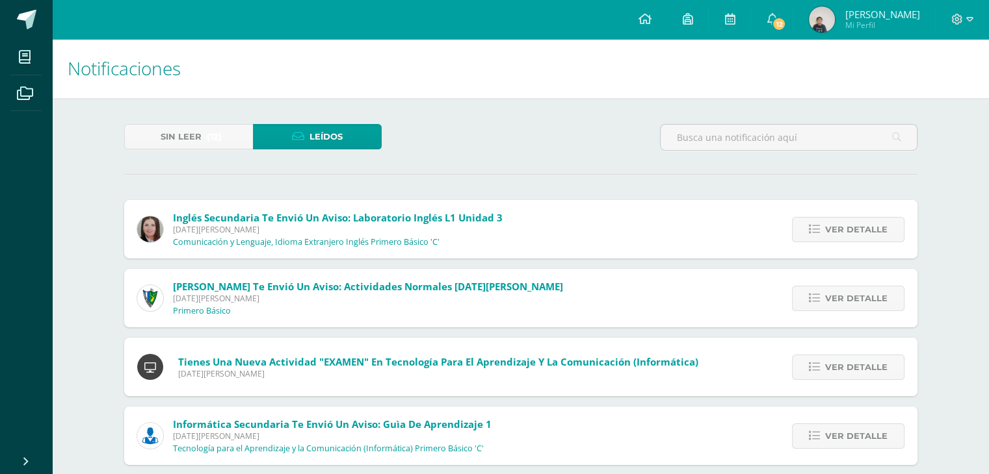
scroll to position [474, 0]
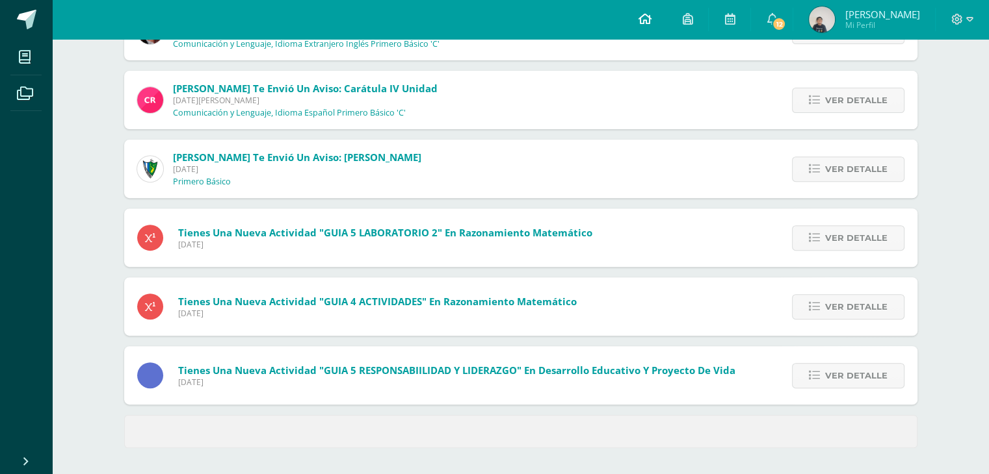
click at [632, 16] on link at bounding box center [644, 19] width 44 height 39
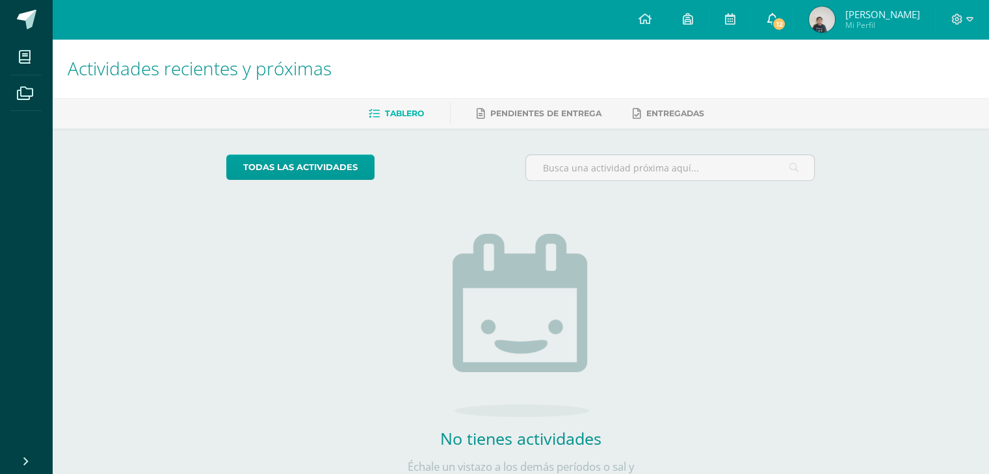
click at [769, 17] on icon at bounding box center [771, 19] width 10 height 12
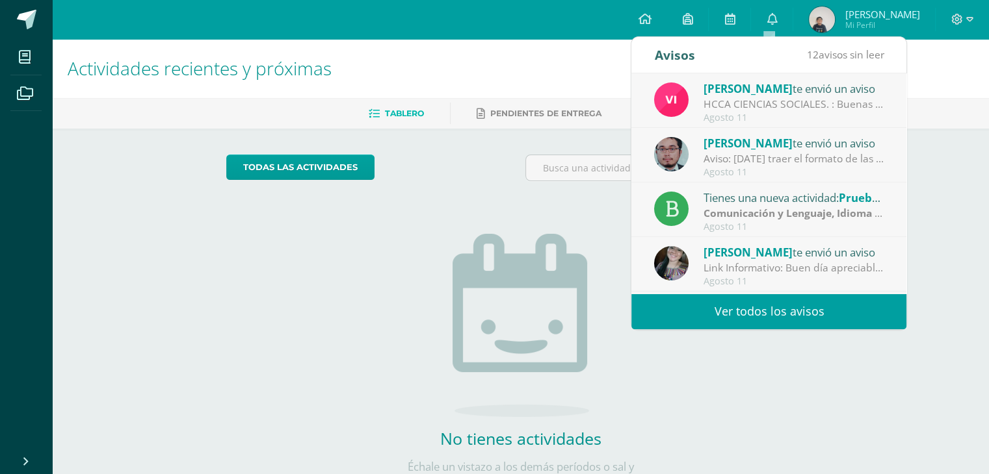
click at [662, 301] on link "Ver todos los avisos" at bounding box center [768, 312] width 275 height 36
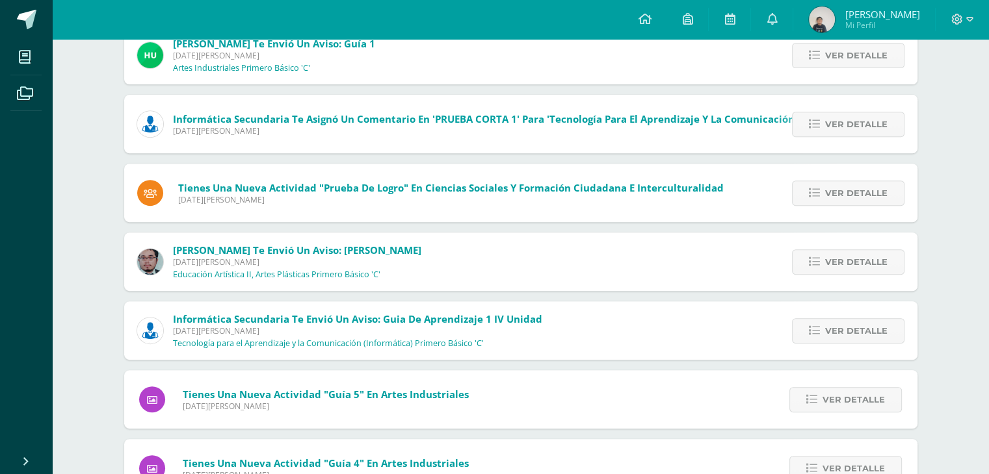
scroll to position [569, 0]
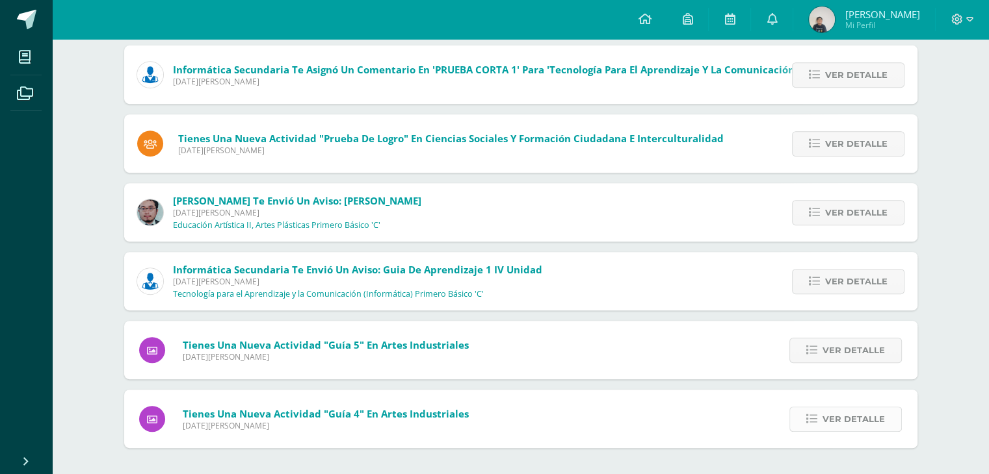
click at [823, 417] on link "Ver detalle" at bounding box center [845, 419] width 112 height 25
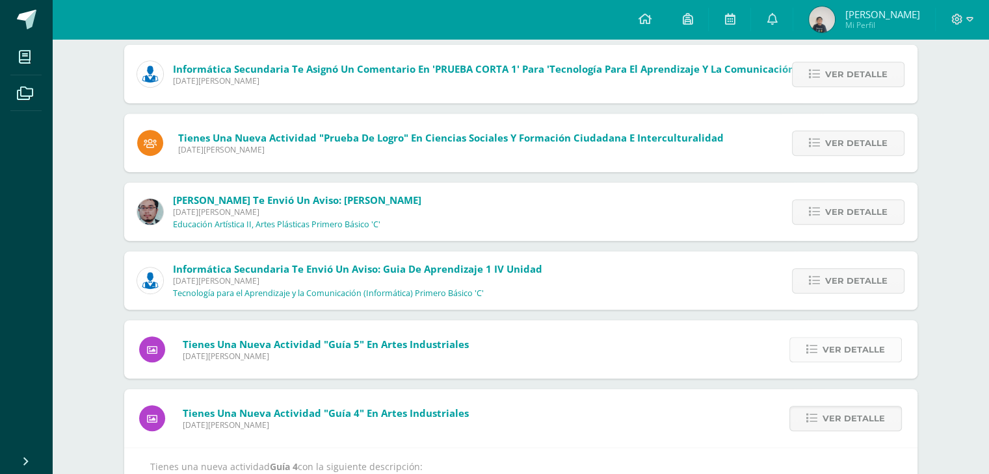
click at [821, 353] on link "Ver detalle" at bounding box center [845, 349] width 112 height 25
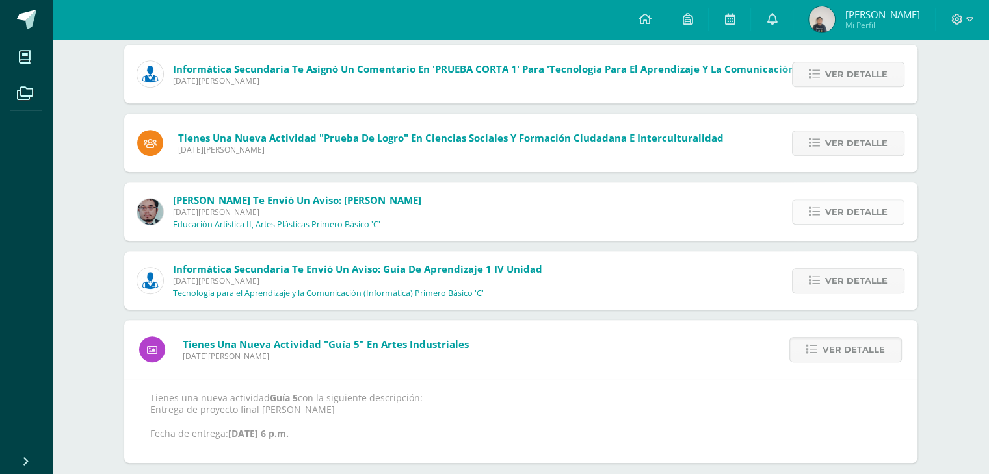
click at [814, 207] on icon at bounding box center [813, 212] width 11 height 11
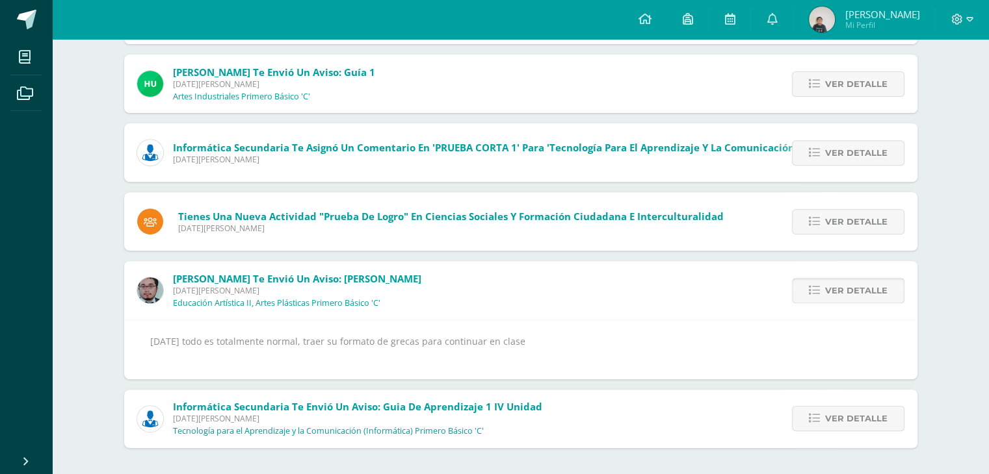
scroll to position [490, 0]
click at [814, 226] on icon at bounding box center [813, 221] width 11 height 11
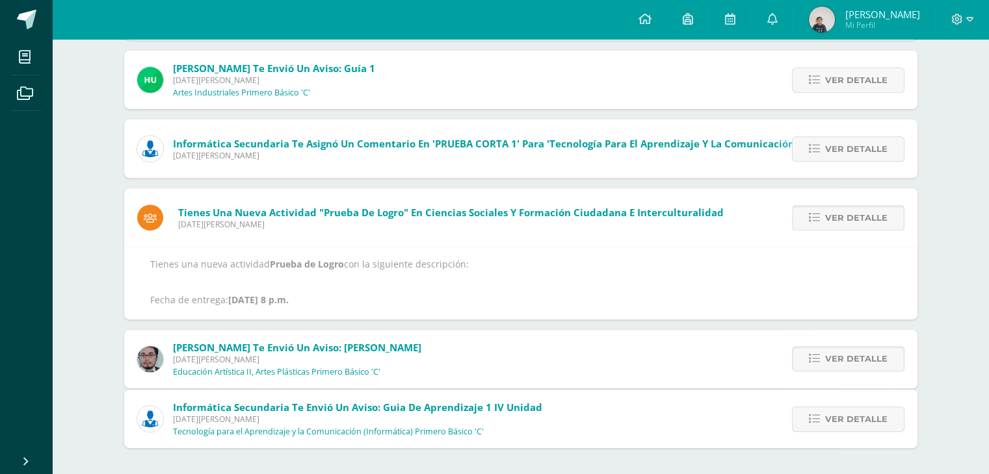
scroll to position [446, 0]
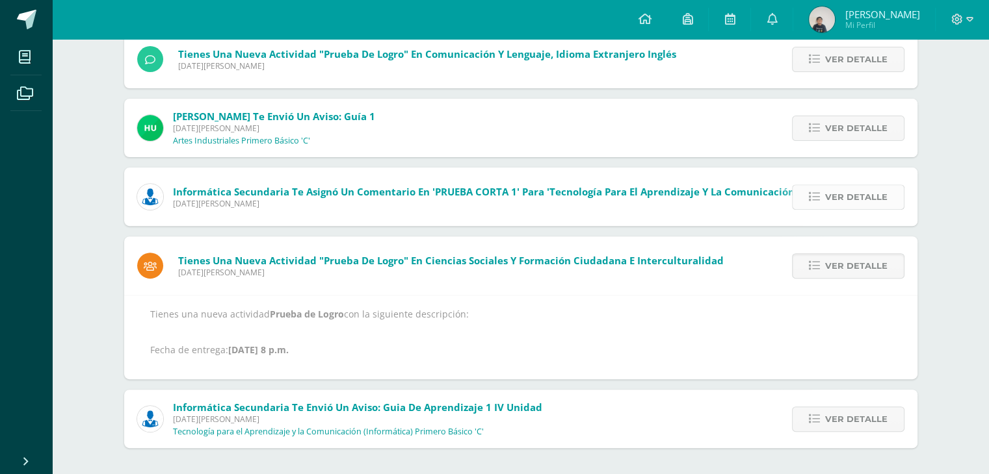
click at [834, 192] on span "Ver detalle" at bounding box center [856, 197] width 62 height 24
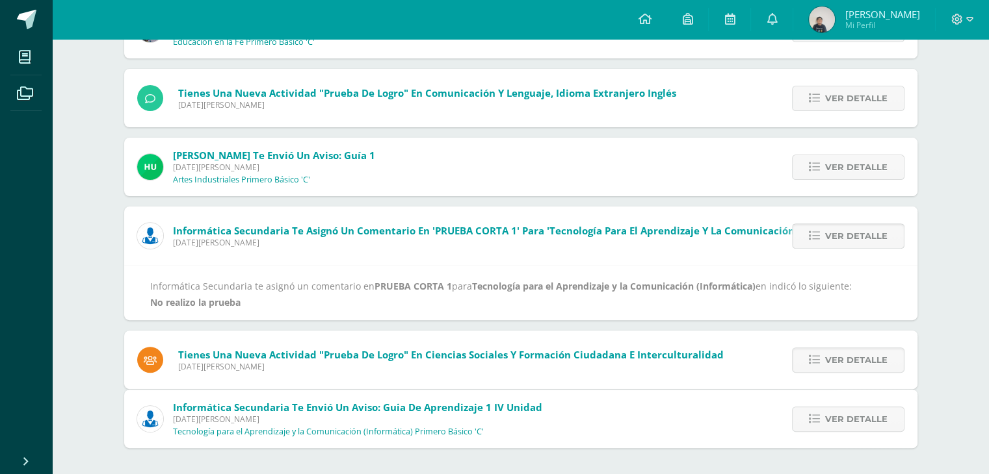
scroll to position [352, 0]
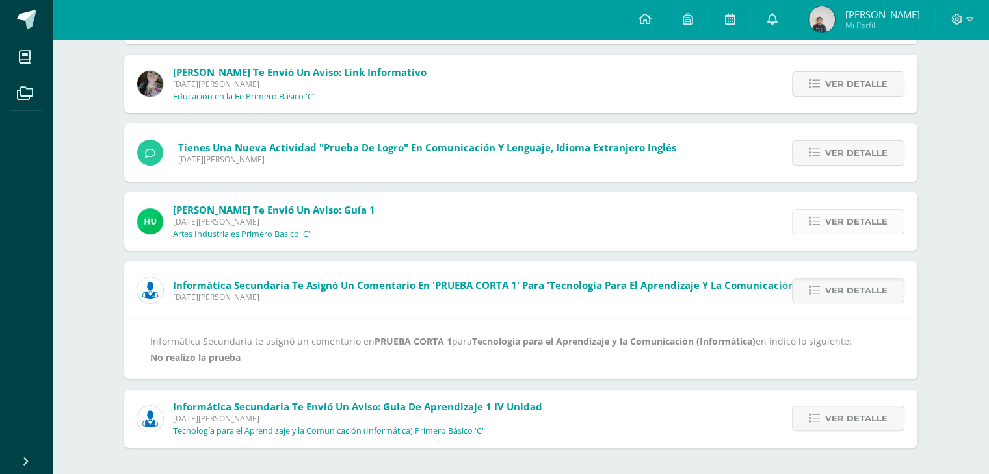
click at [816, 217] on icon at bounding box center [813, 221] width 11 height 11
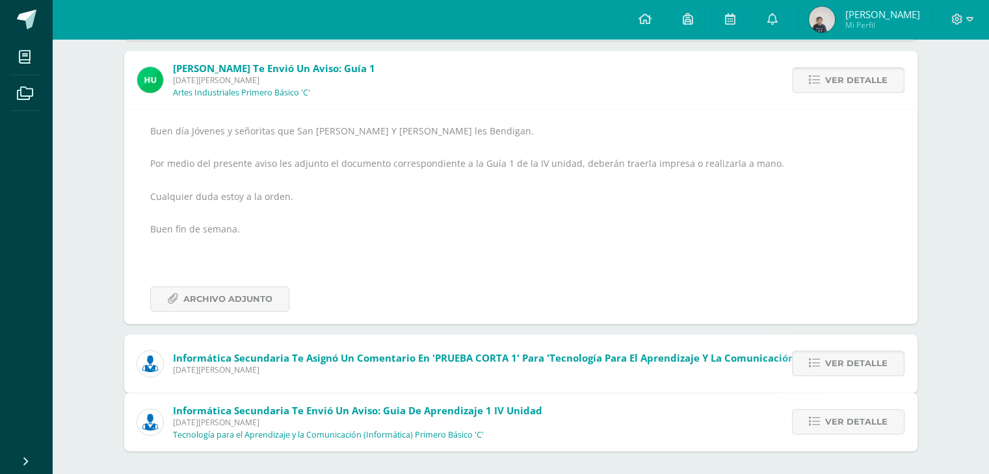
scroll to position [439, 0]
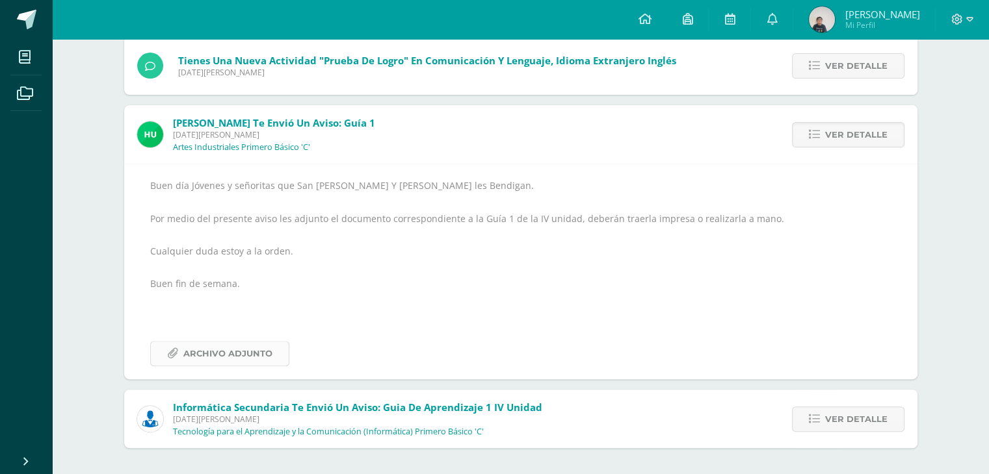
click at [231, 359] on span "Archivo Adjunto" at bounding box center [227, 354] width 89 height 24
click at [863, 136] on span "Ver detalle" at bounding box center [856, 135] width 62 height 24
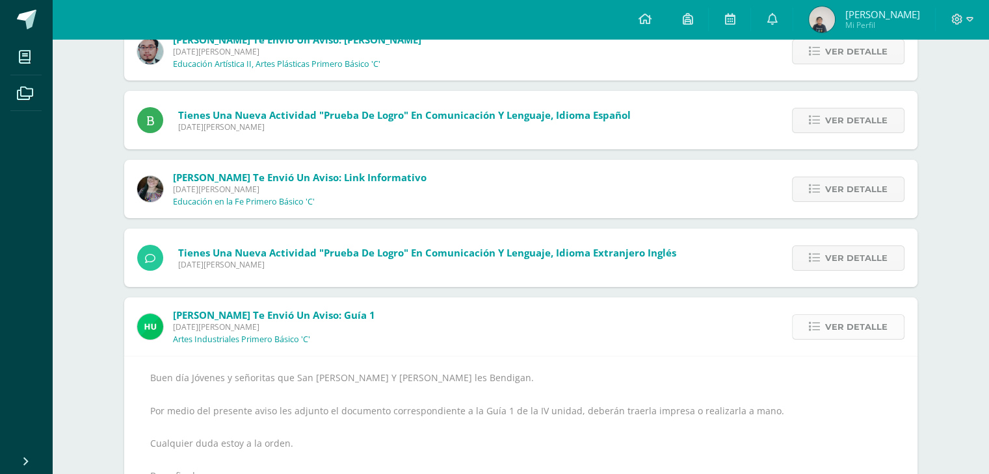
scroll to position [155, 0]
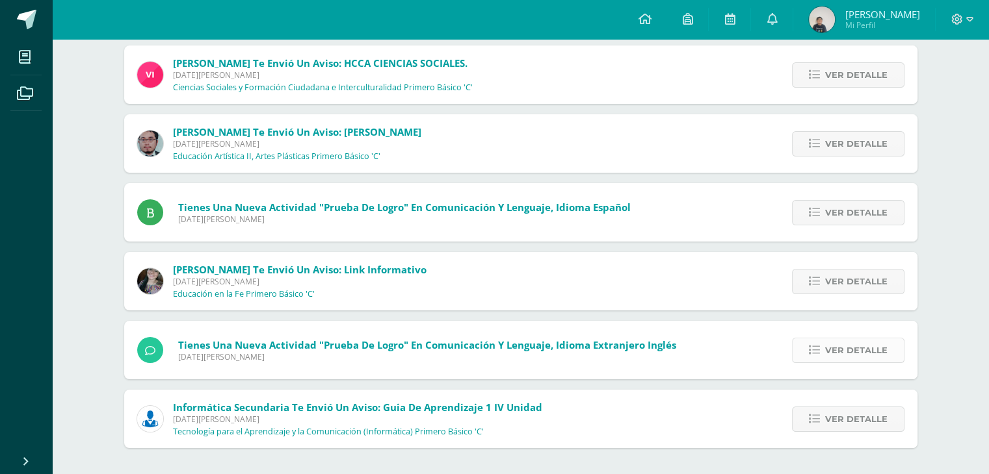
click at [815, 352] on icon at bounding box center [813, 350] width 11 height 11
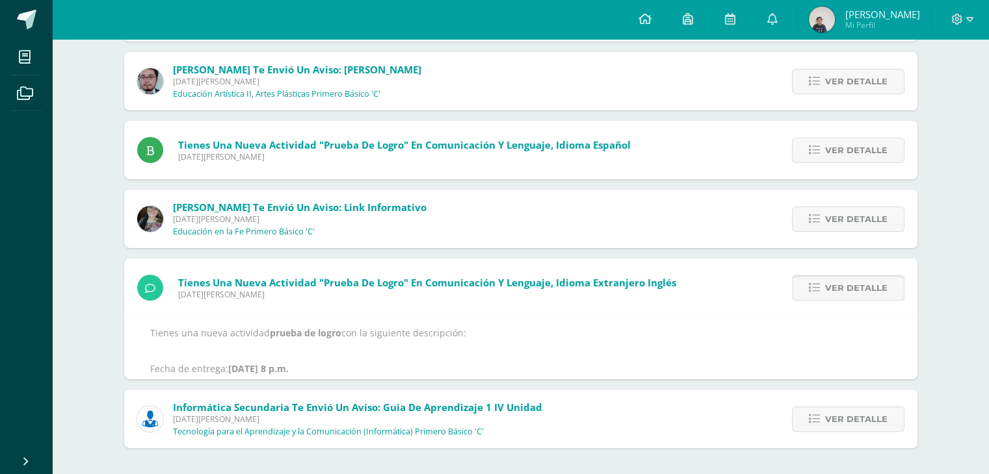
scroll to position [239, 0]
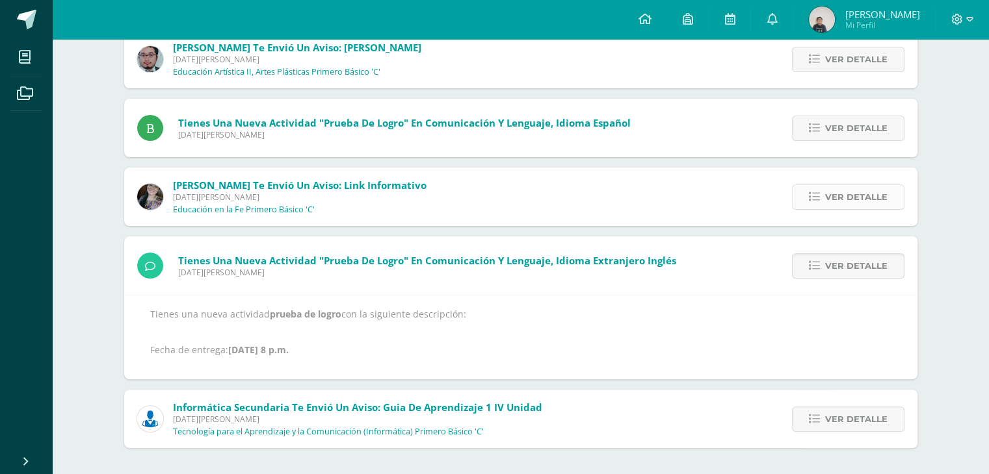
click at [821, 198] on link "Ver detalle" at bounding box center [848, 197] width 112 height 25
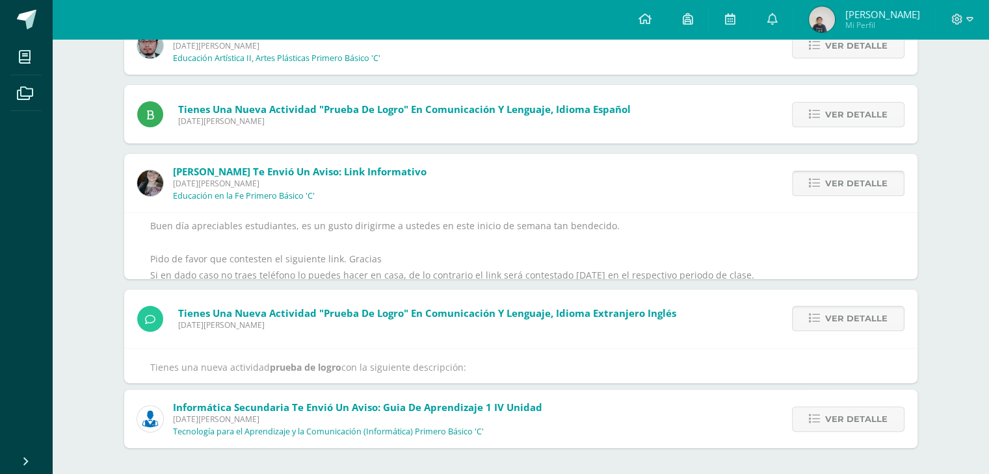
scroll to position [276, 0]
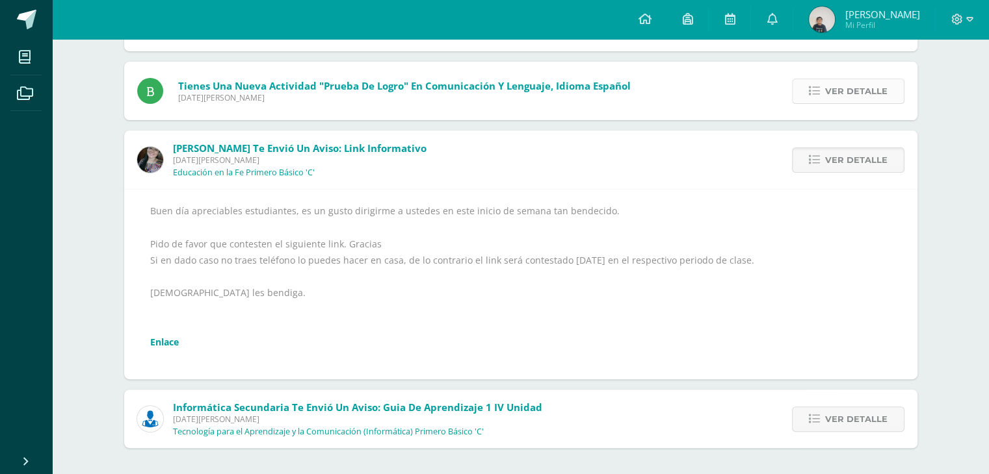
click at [816, 96] on icon at bounding box center [813, 91] width 11 height 11
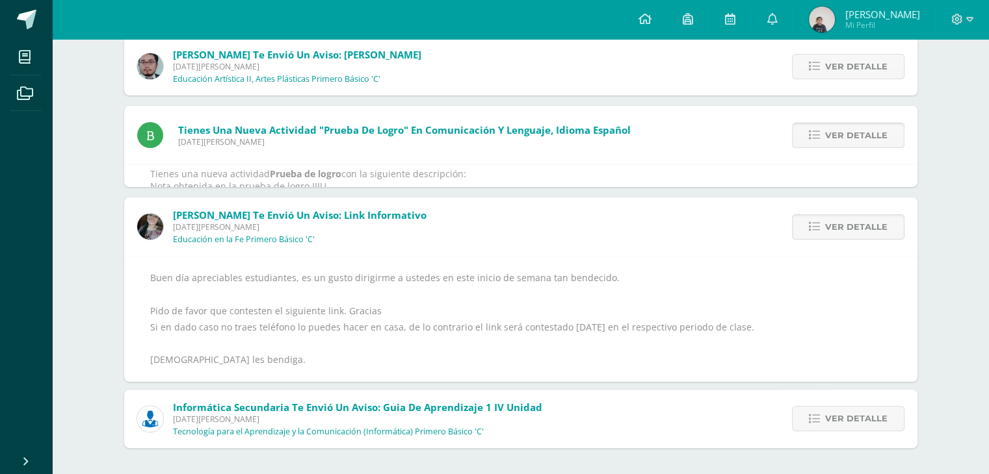
scroll to position [101, 0]
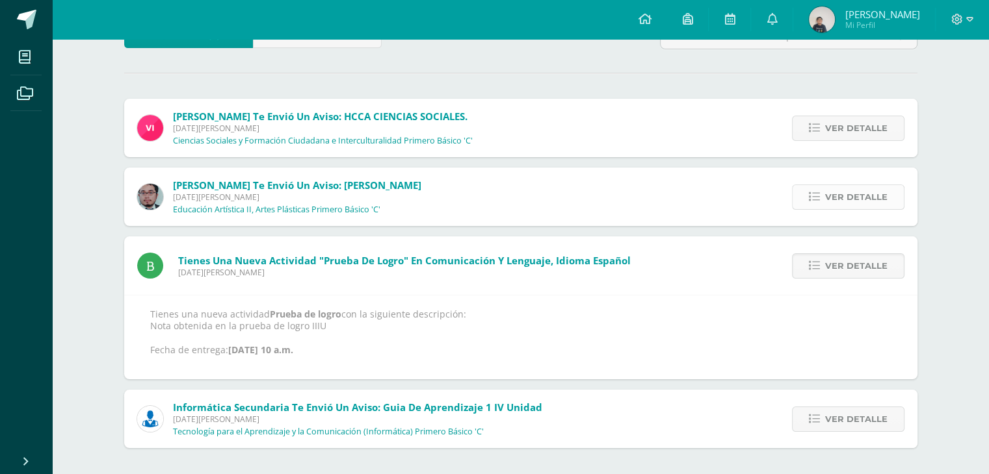
click at [807, 196] on link "Ver detalle" at bounding box center [848, 197] width 112 height 25
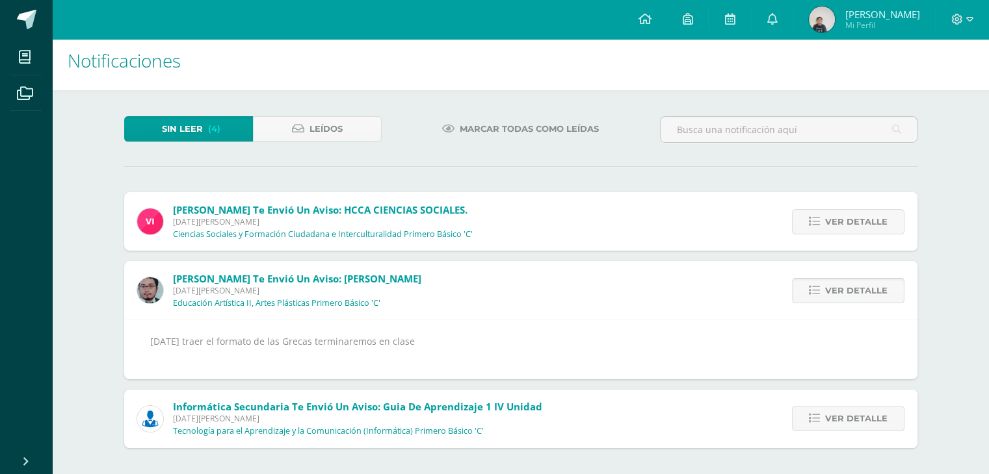
scroll to position [8, 0]
click at [810, 224] on icon at bounding box center [813, 221] width 11 height 11
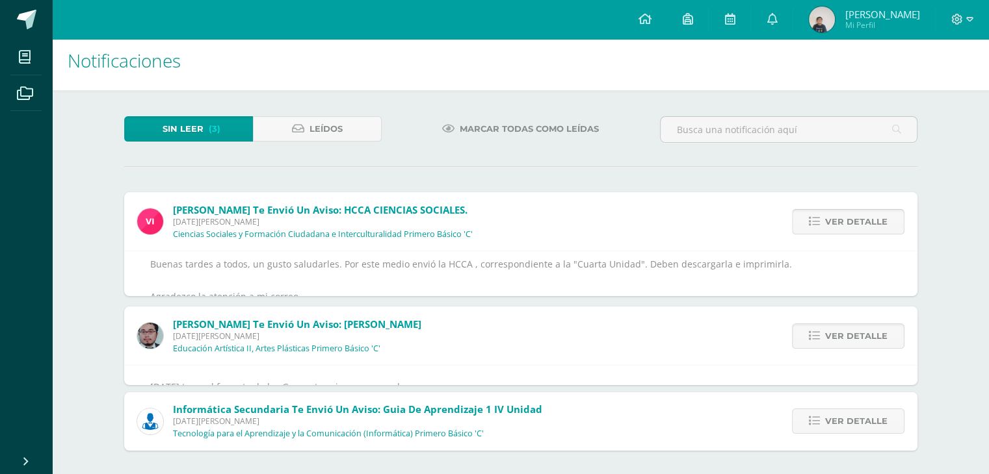
scroll to position [8, 0]
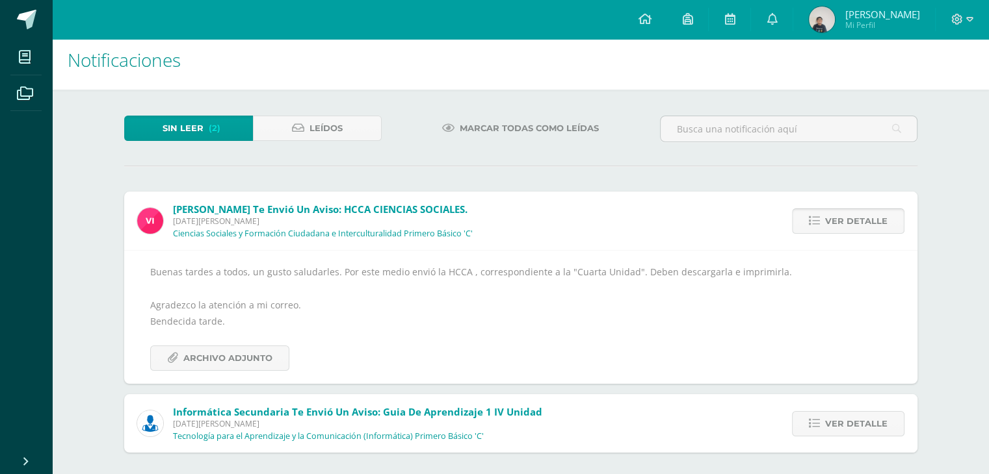
click at [810, 228] on link "Ver detalle" at bounding box center [848, 221] width 112 height 25
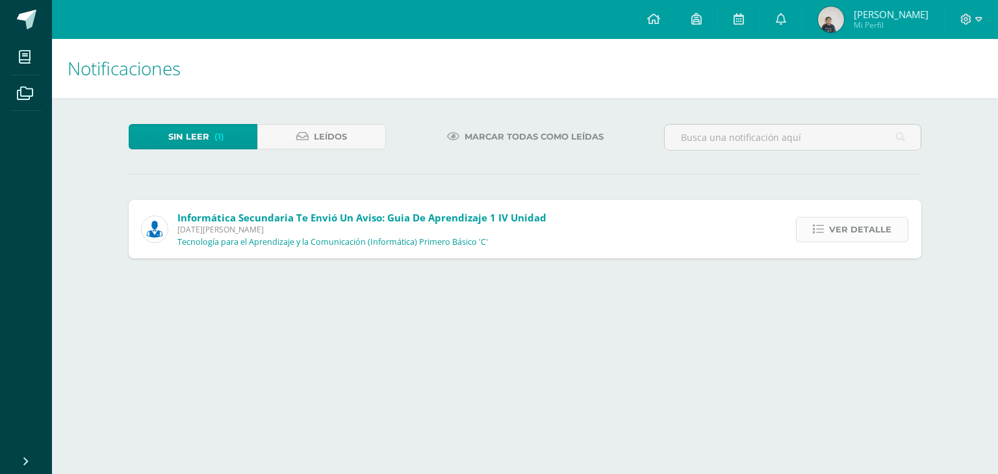
click at [849, 237] on span "Ver detalle" at bounding box center [860, 230] width 62 height 24
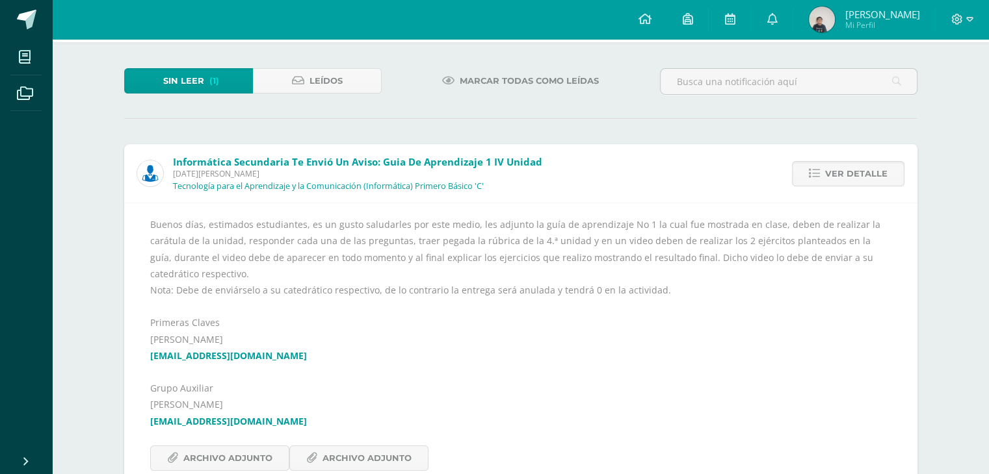
scroll to position [75, 0]
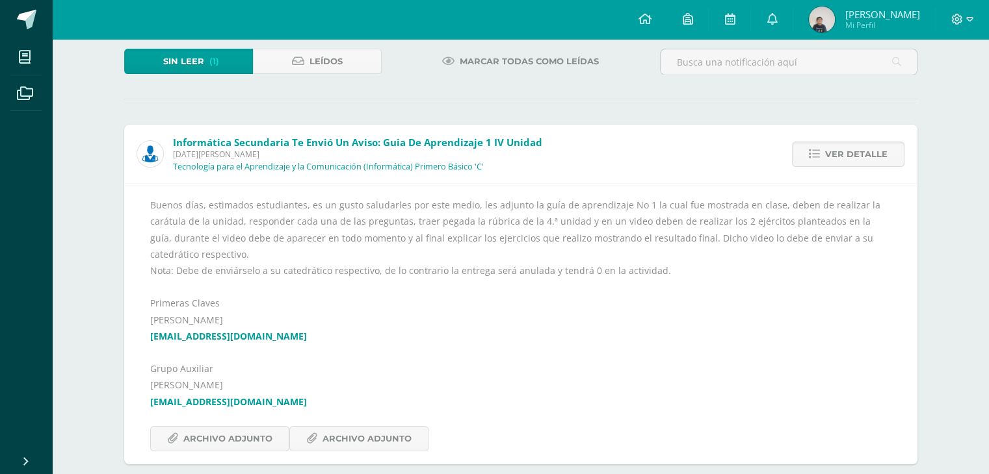
click at [986, 227] on div "Notificaciones Sin leer (1) Leídos Marcar todas como leídas Informática Secunda…" at bounding box center [520, 227] width 937 height 527
click at [250, 396] on link "[EMAIL_ADDRESS][DOMAIN_NAME]" at bounding box center [228, 402] width 157 height 12
click at [155, 396] on link "[EMAIL_ADDRESS][DOMAIN_NAME]" at bounding box center [228, 402] width 157 height 12
click at [233, 427] on span "Archivo Adjunto" at bounding box center [227, 439] width 89 height 24
click at [348, 427] on span "Archivo Adjunto" at bounding box center [366, 439] width 89 height 24
